Goal: Task Accomplishment & Management: Manage account settings

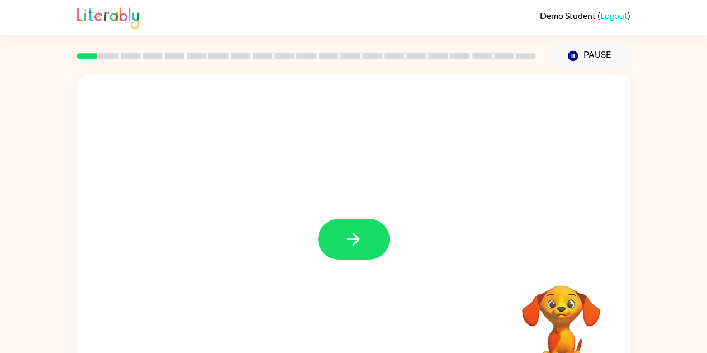
scroll to position [40, 0]
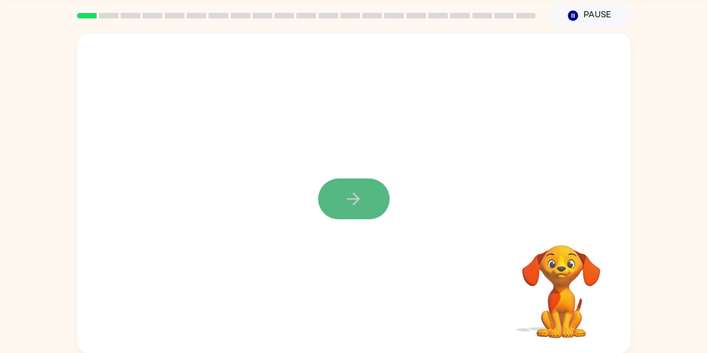
click at [352, 202] on icon "button" at bounding box center [354, 199] width 20 height 20
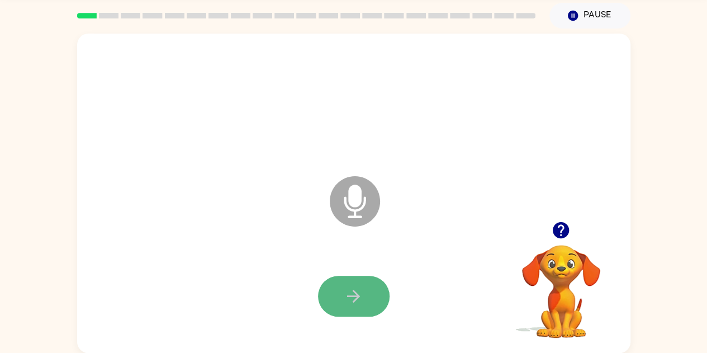
click at [354, 301] on icon "button" at bounding box center [353, 296] width 13 height 13
click at [353, 296] on icon "button" at bounding box center [353, 296] width 13 height 13
click at [353, 295] on icon "button" at bounding box center [353, 296] width 13 height 13
click at [350, 295] on icon "button" at bounding box center [354, 296] width 20 height 20
click at [349, 295] on icon "button" at bounding box center [354, 296] width 20 height 20
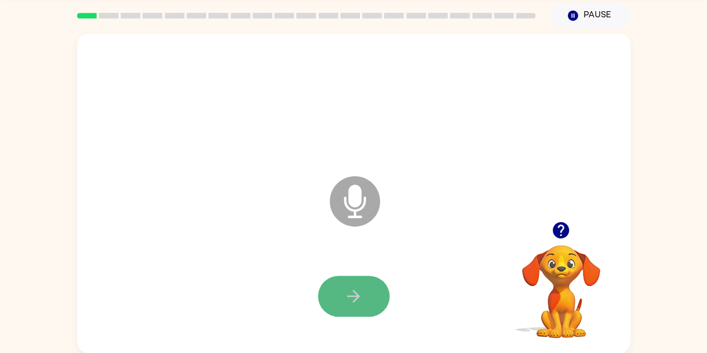
click at [349, 294] on icon "button" at bounding box center [354, 296] width 20 height 20
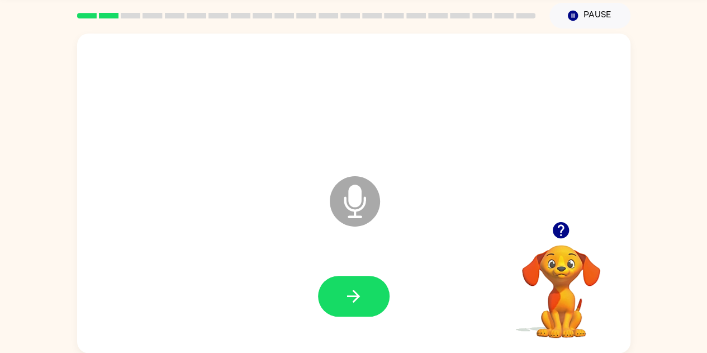
click at [349, 294] on icon "button" at bounding box center [354, 296] width 20 height 20
click at [348, 293] on icon "button" at bounding box center [354, 296] width 20 height 20
click at [576, 12] on icon "button" at bounding box center [572, 16] width 10 height 10
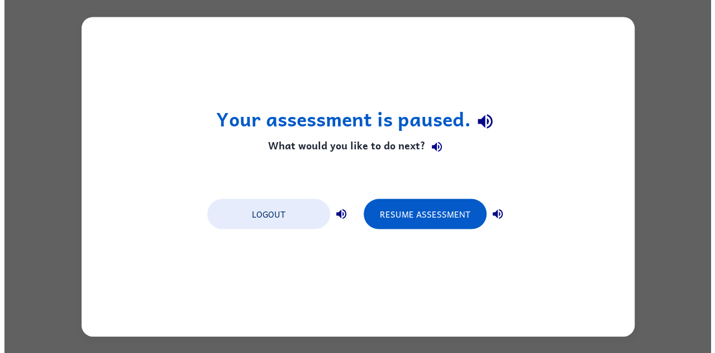
scroll to position [0, 0]
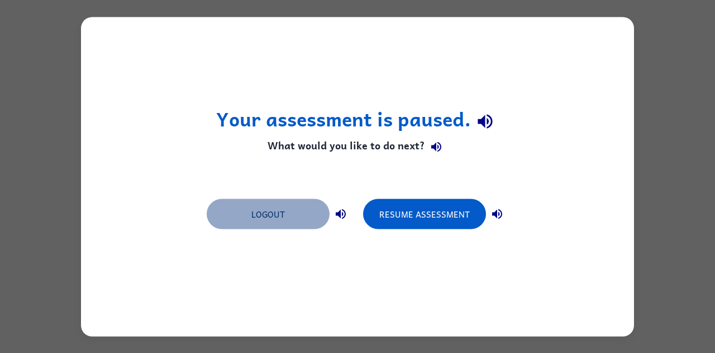
click at [251, 210] on button "Logout" at bounding box center [268, 213] width 123 height 30
